Goal: Book appointment/travel/reservation

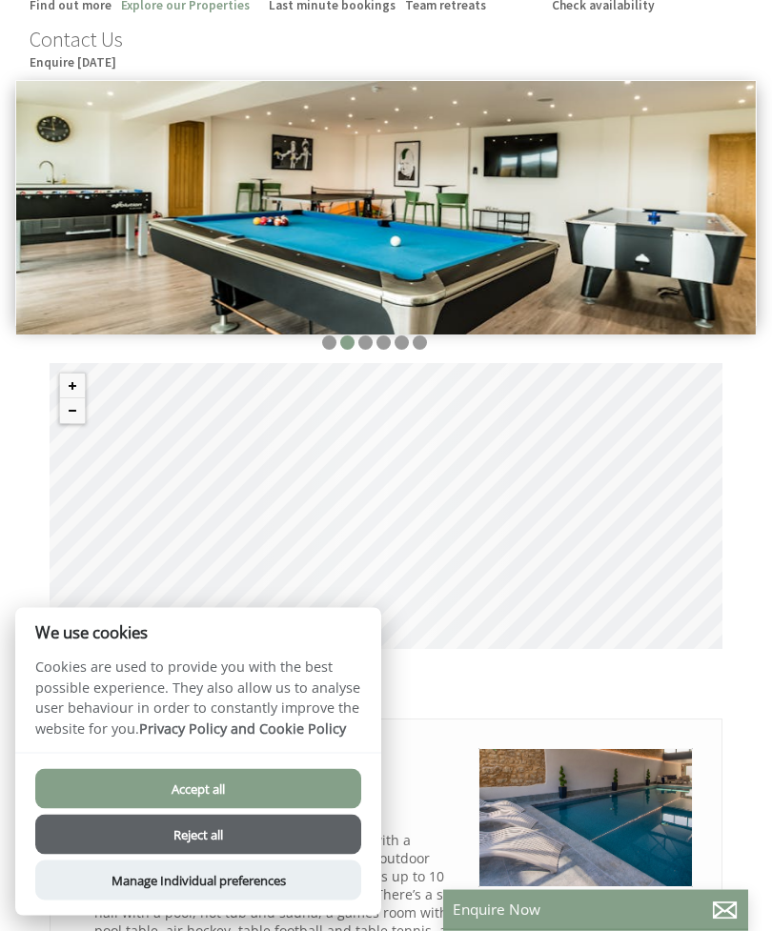
scroll to position [273, 0]
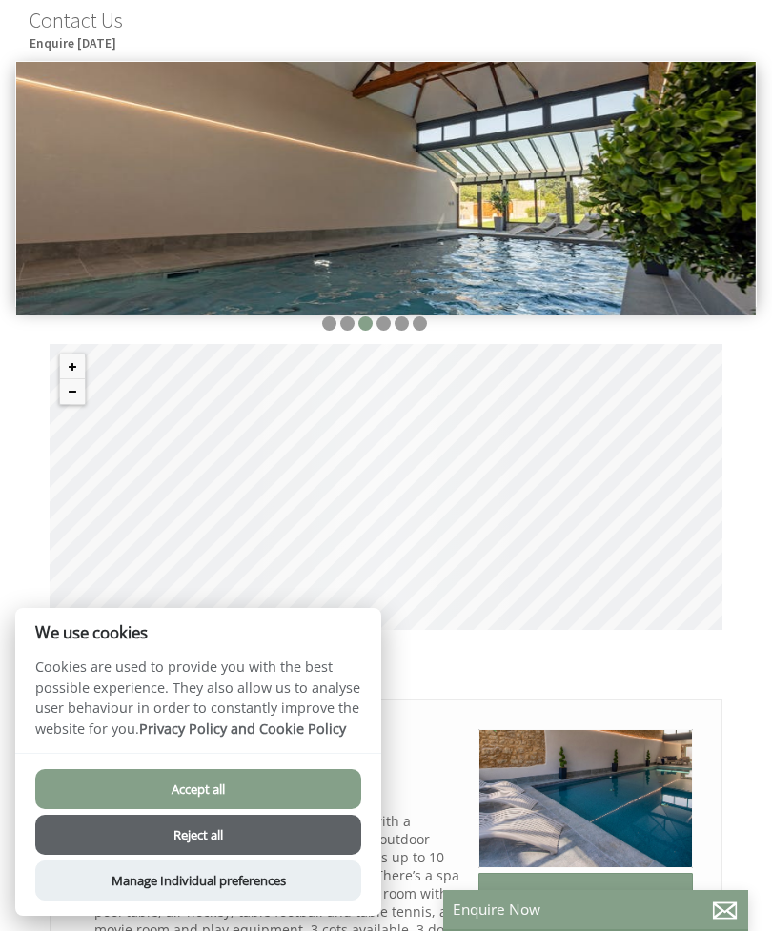
click at [238, 809] on button "Accept all" at bounding box center [198, 789] width 326 height 40
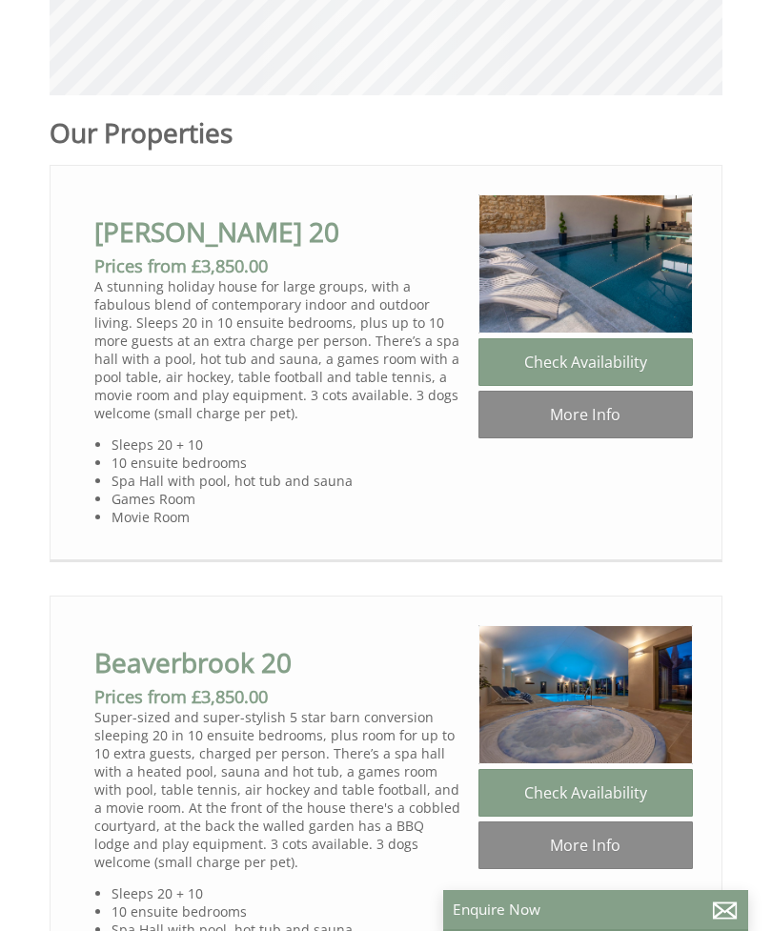
scroll to position [809, 0]
click at [612, 425] on link "More Info" at bounding box center [585, 414] width 214 height 48
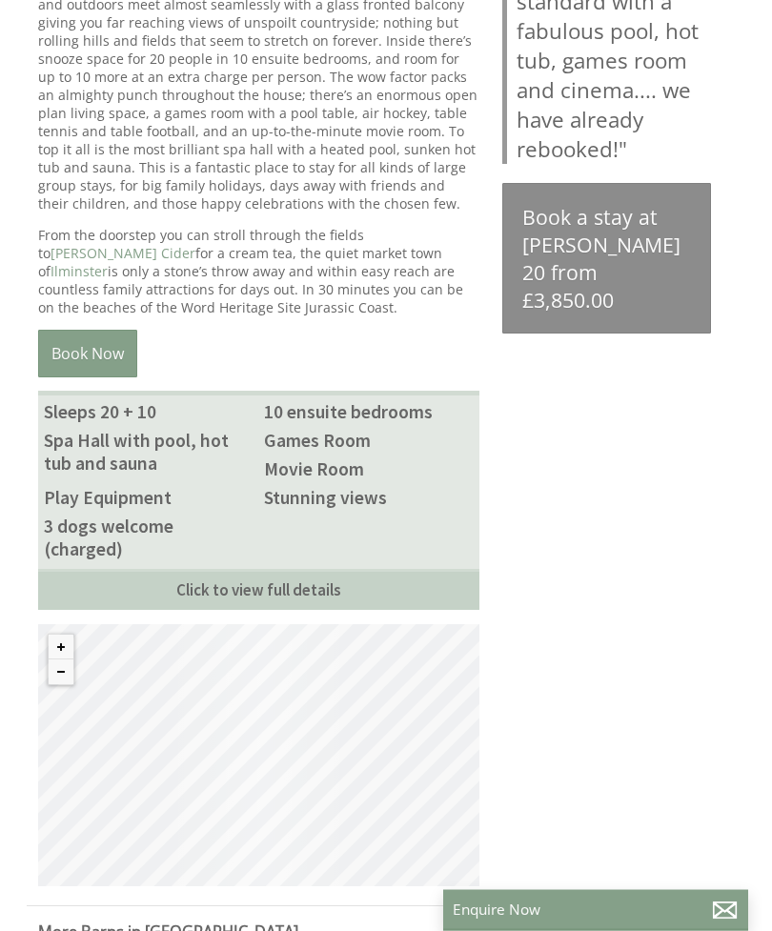
scroll to position [952, 0]
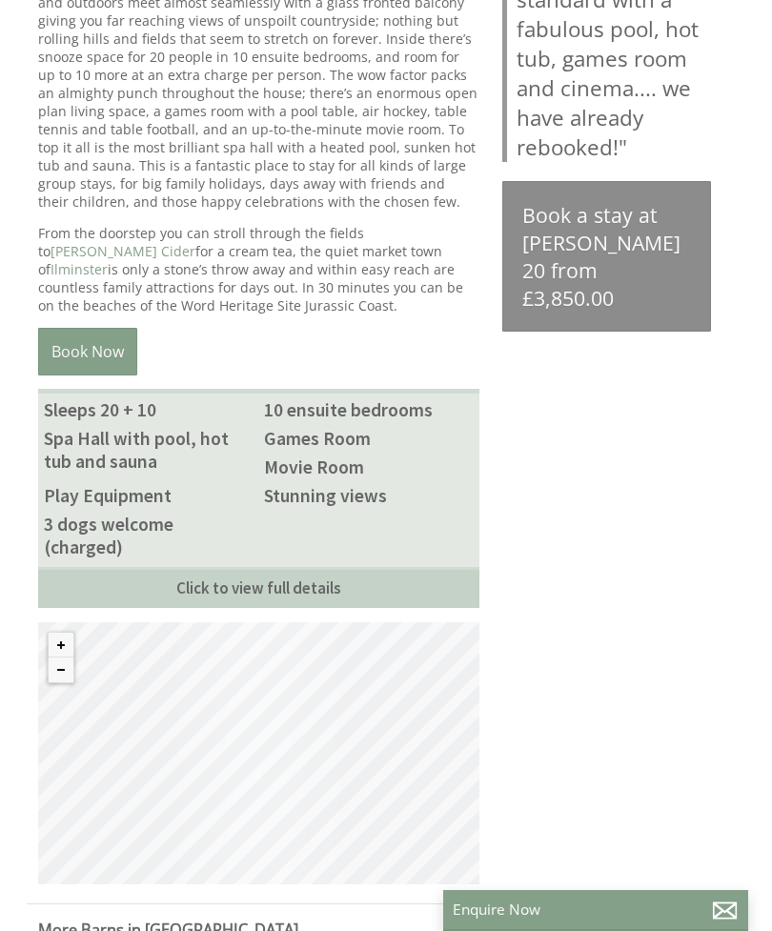
click at [289, 598] on link "Click to view full details" at bounding box center [258, 587] width 441 height 41
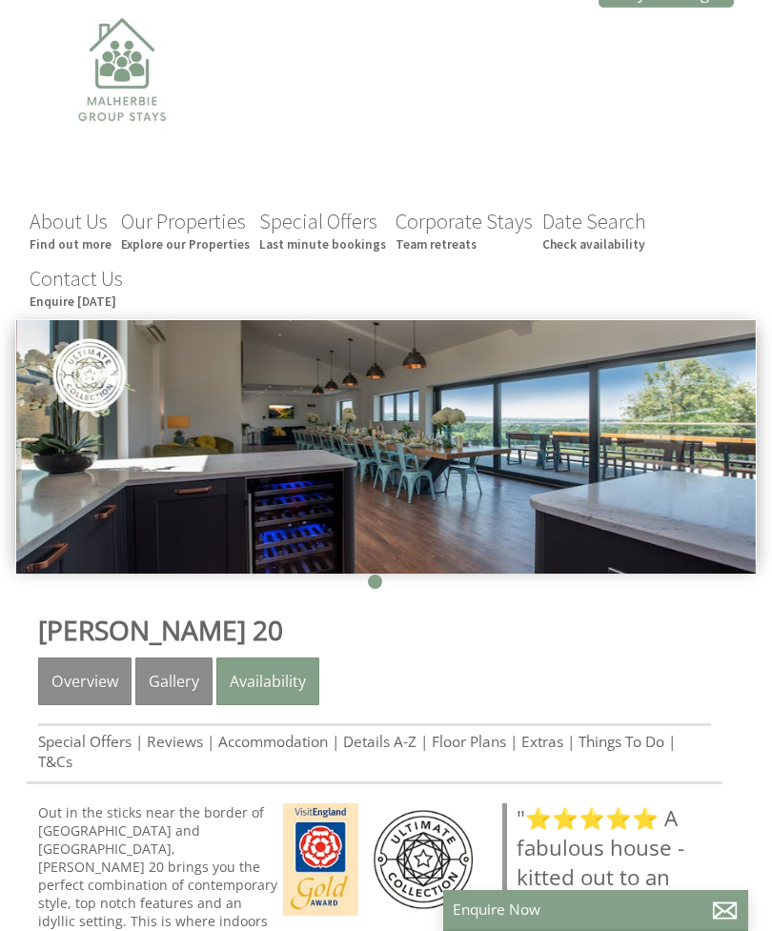
scroll to position [0, 0]
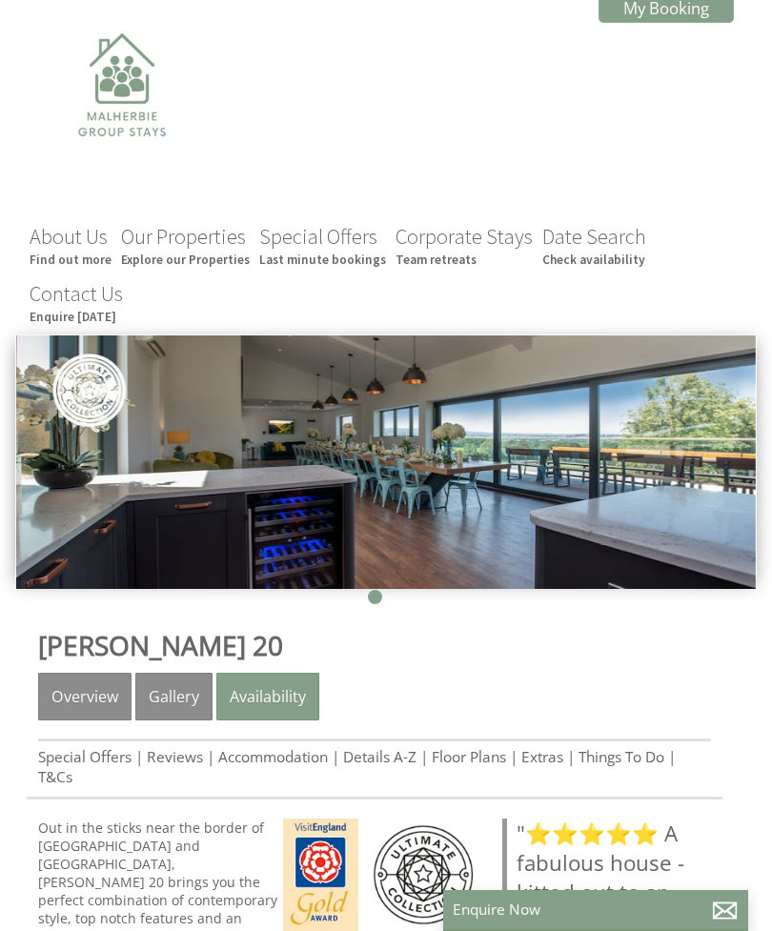
click at [183, 707] on link "Gallery" at bounding box center [173, 697] width 77 height 48
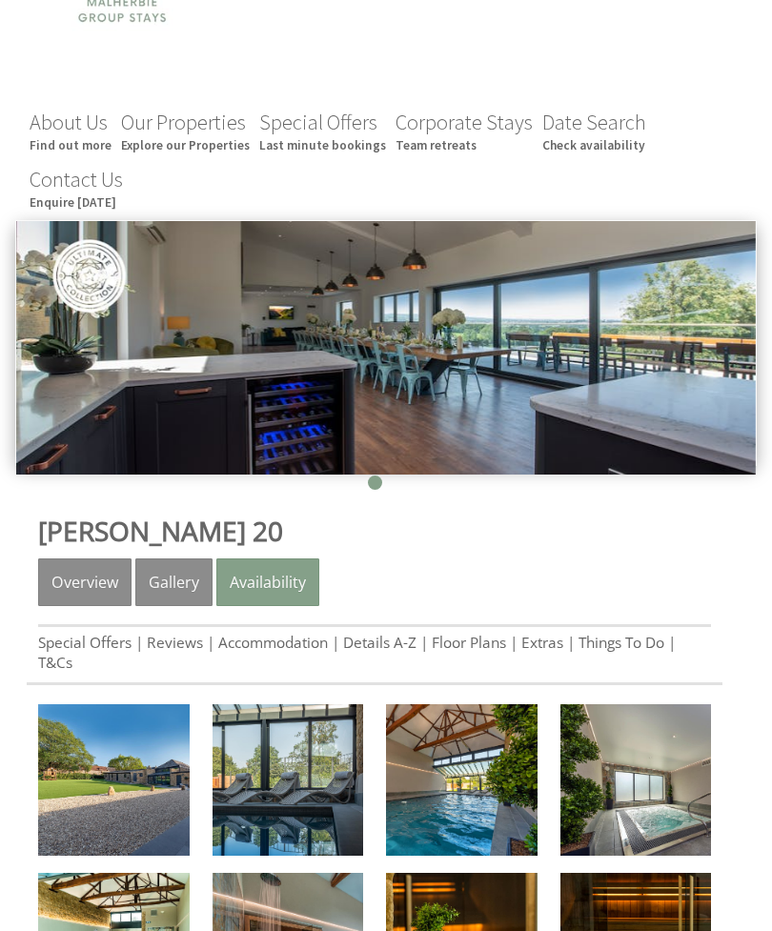
scroll to position [114, 0]
click at [99, 795] on img at bounding box center [113, 779] width 151 height 151
